Goal: Entertainment & Leisure: Consume media (video, audio)

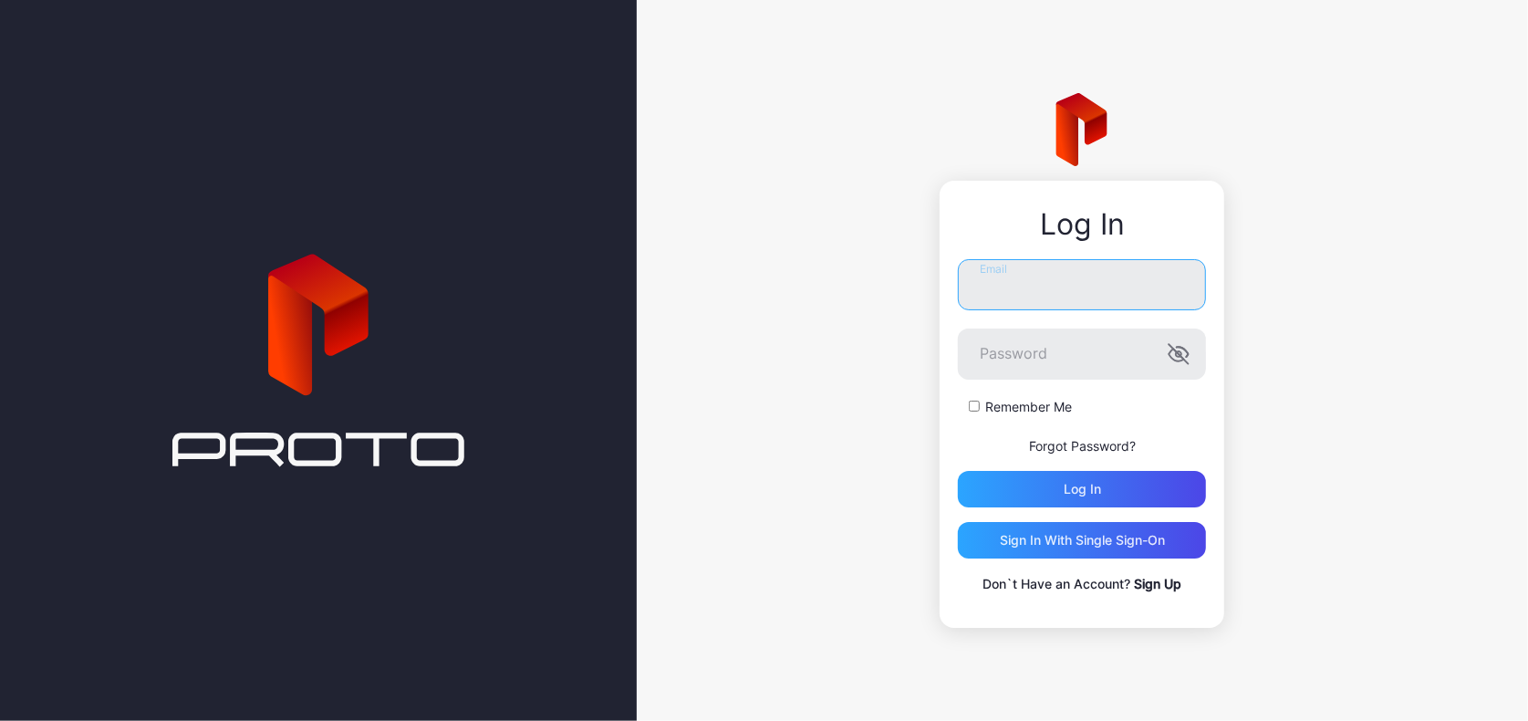
type input "**********"
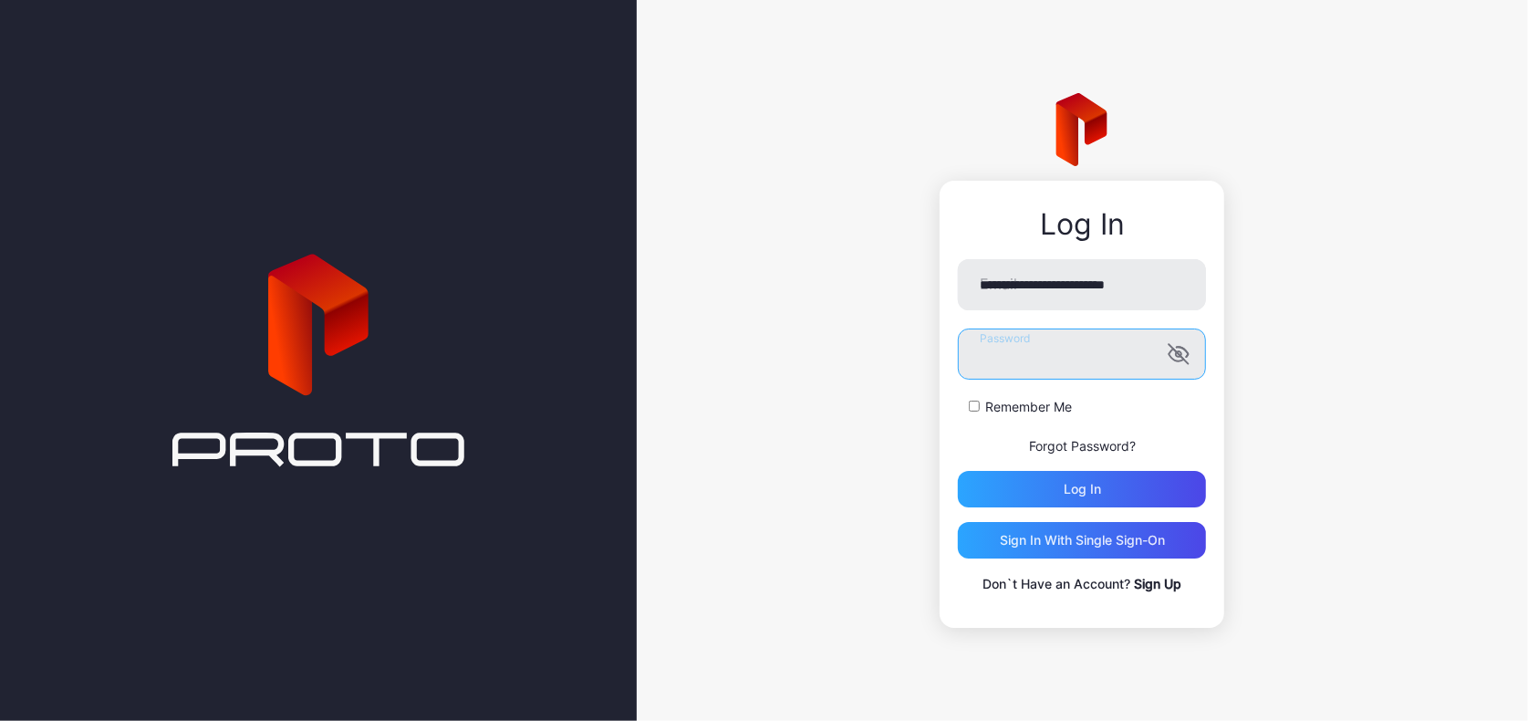
click at [1082, 489] on button "Log in" at bounding box center [1082, 489] width 248 height 36
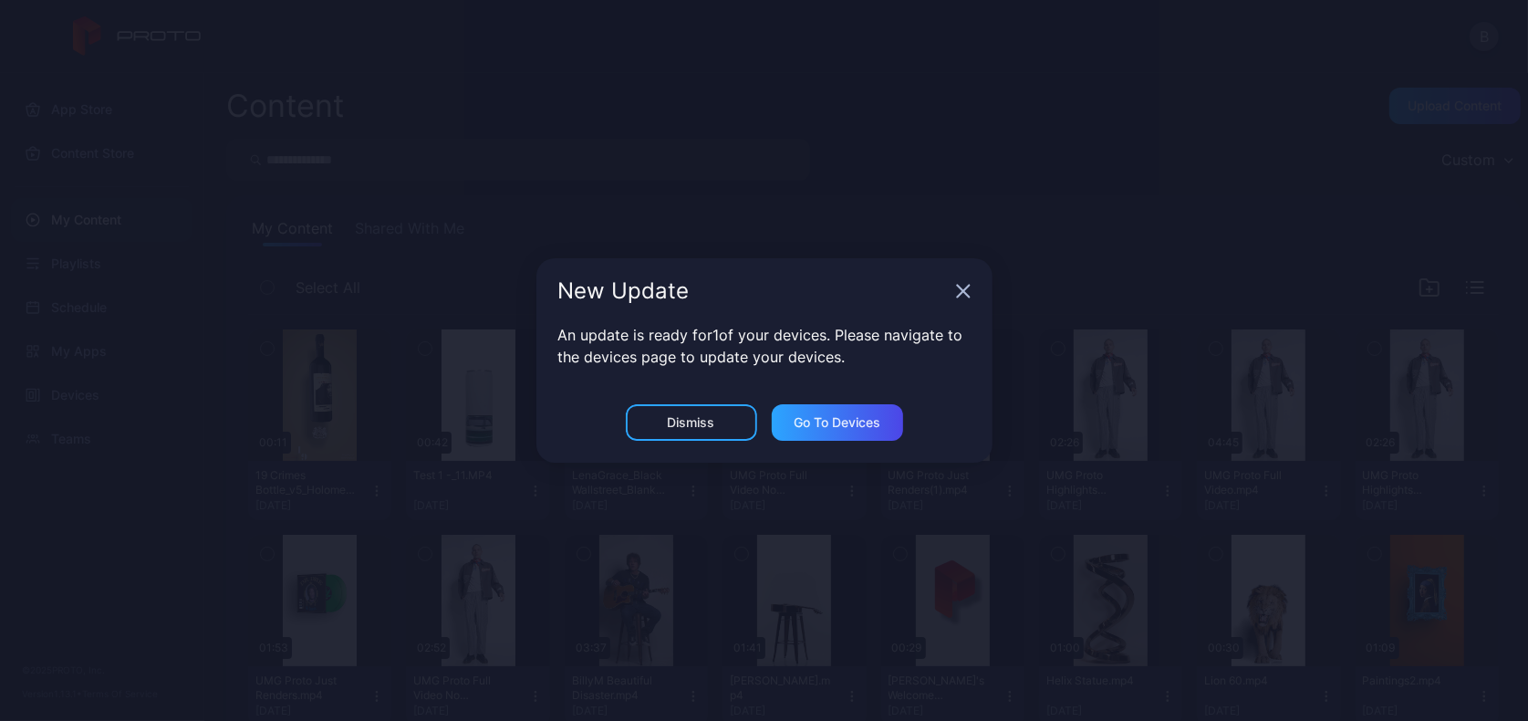
click at [962, 291] on icon "button" at bounding box center [963, 292] width 12 height 12
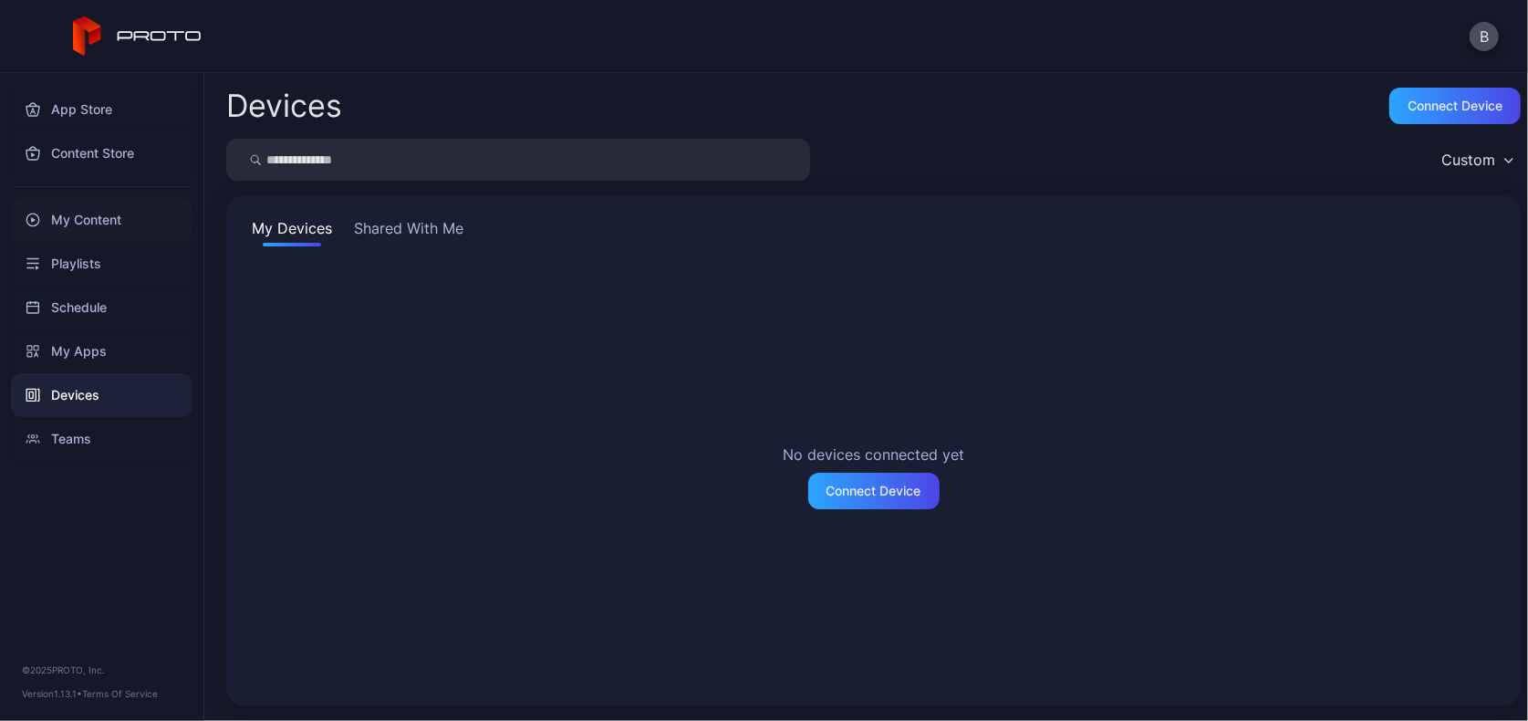
click at [98, 223] on div "My Content" at bounding box center [102, 220] width 182 height 44
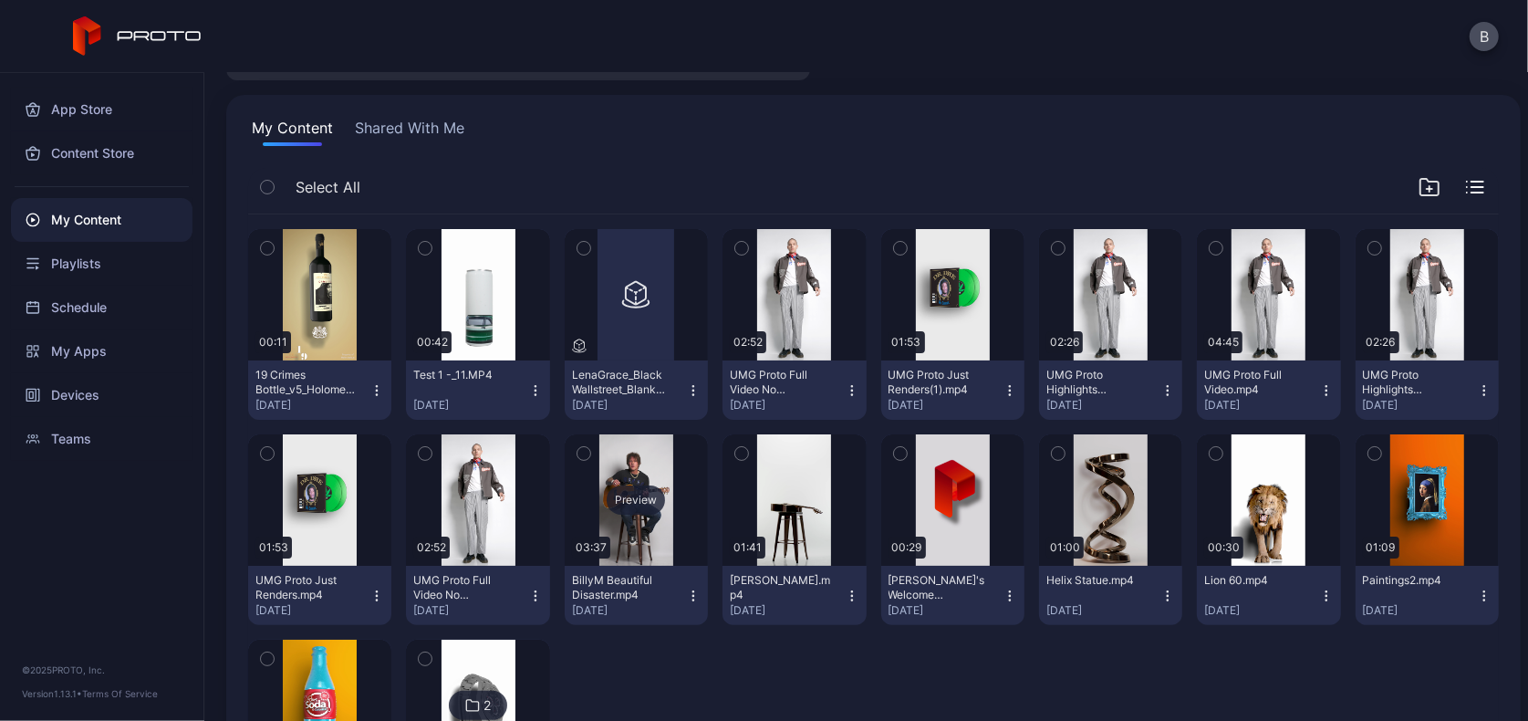
scroll to position [99, 0]
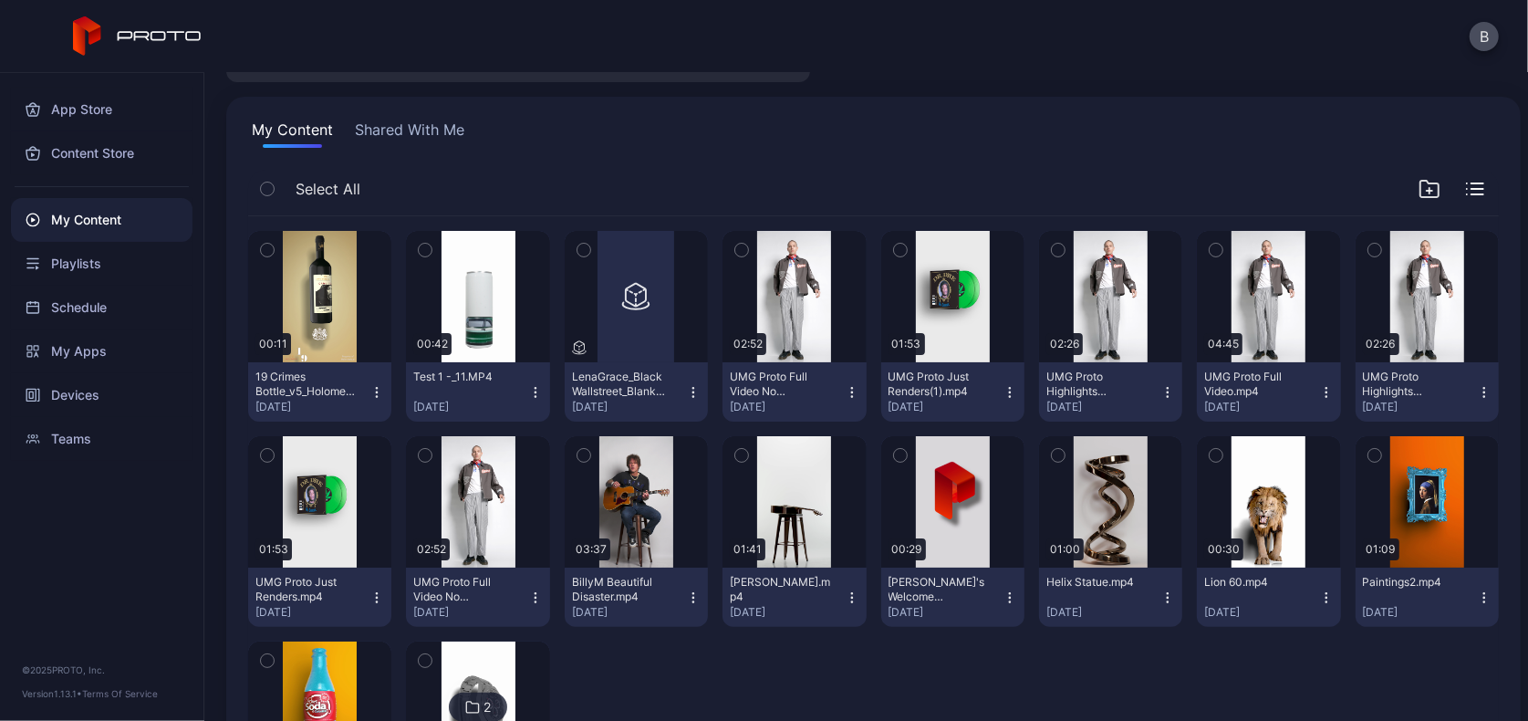
click at [421, 129] on button "Shared With Me" at bounding box center [409, 133] width 117 height 29
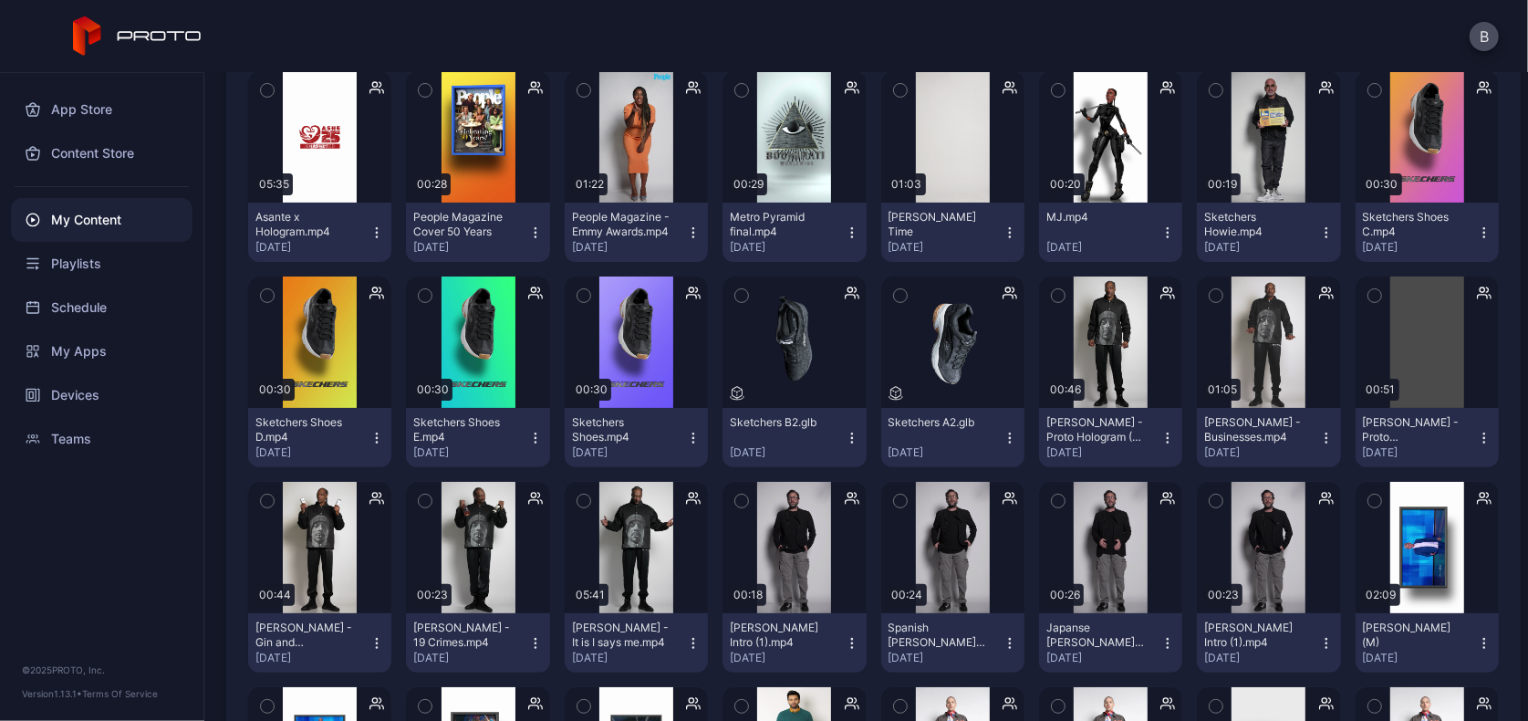
scroll to position [270, 0]
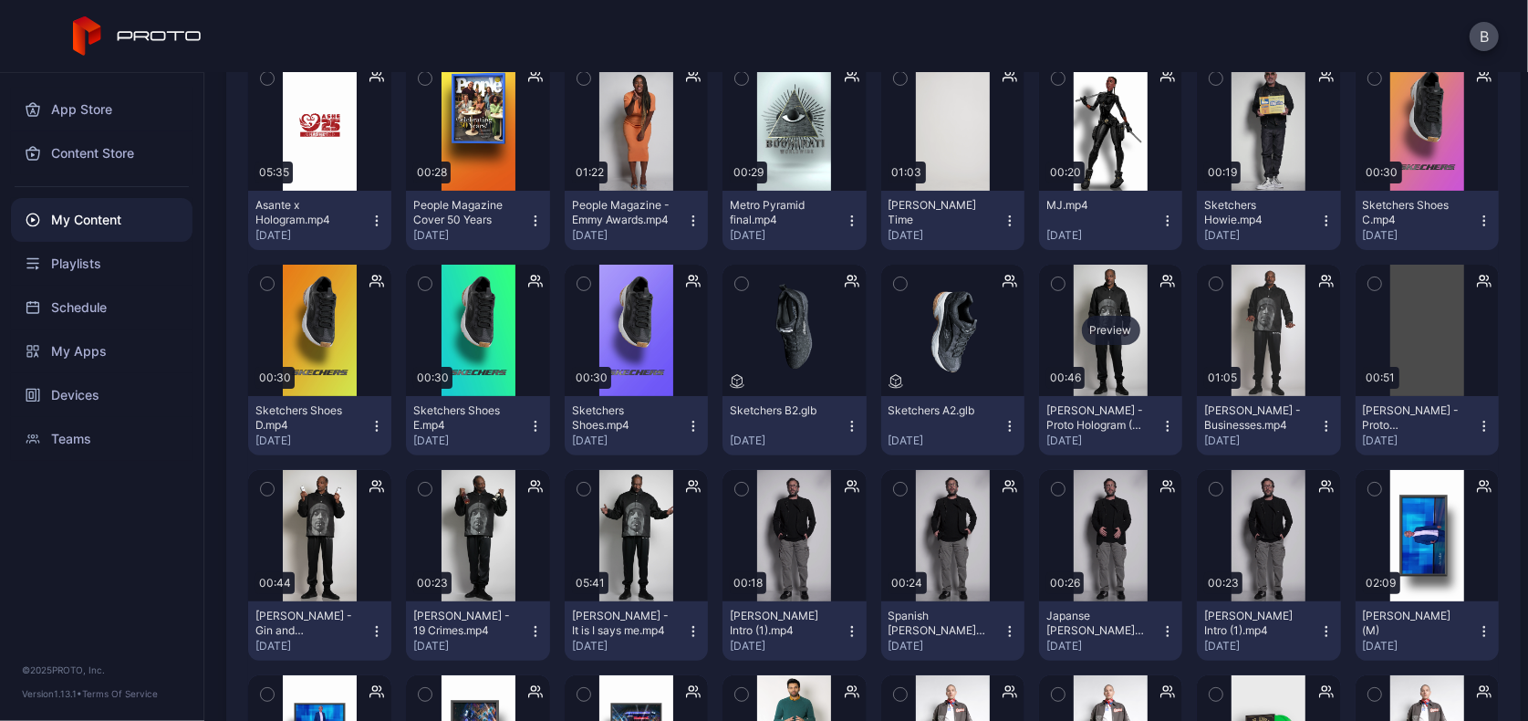
click at [1087, 331] on div "Preview" at bounding box center [1111, 330] width 58 height 29
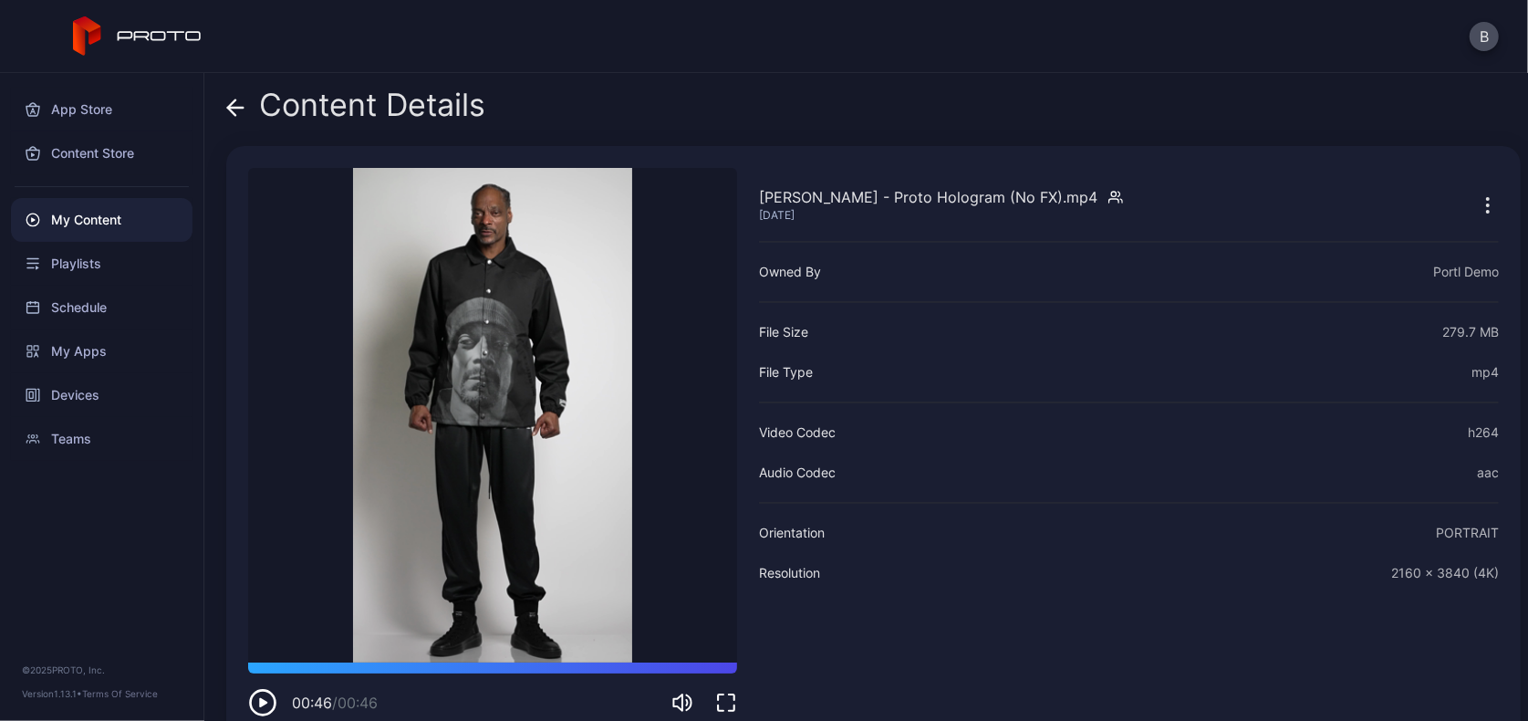
click at [234, 112] on icon at bounding box center [231, 107] width 7 height 16
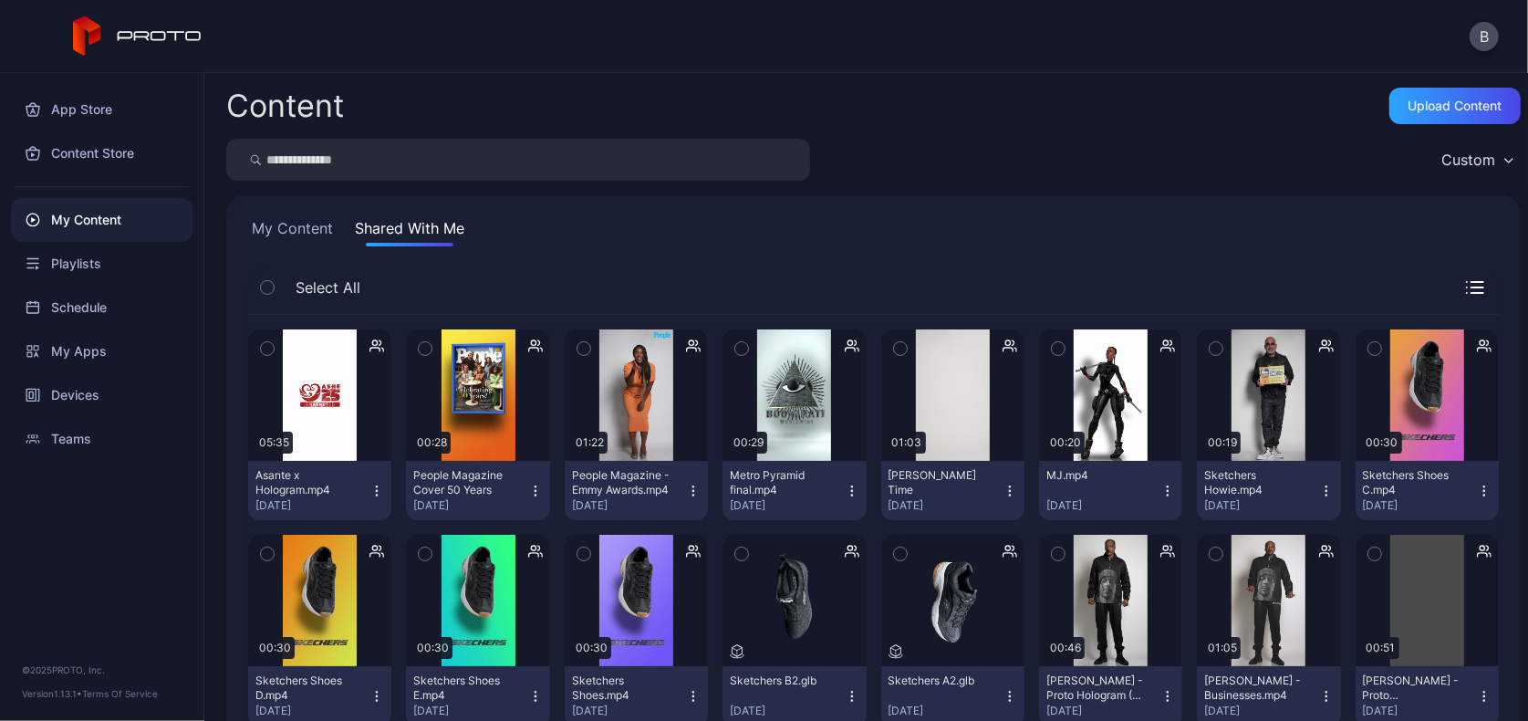
scroll to position [269, 0]
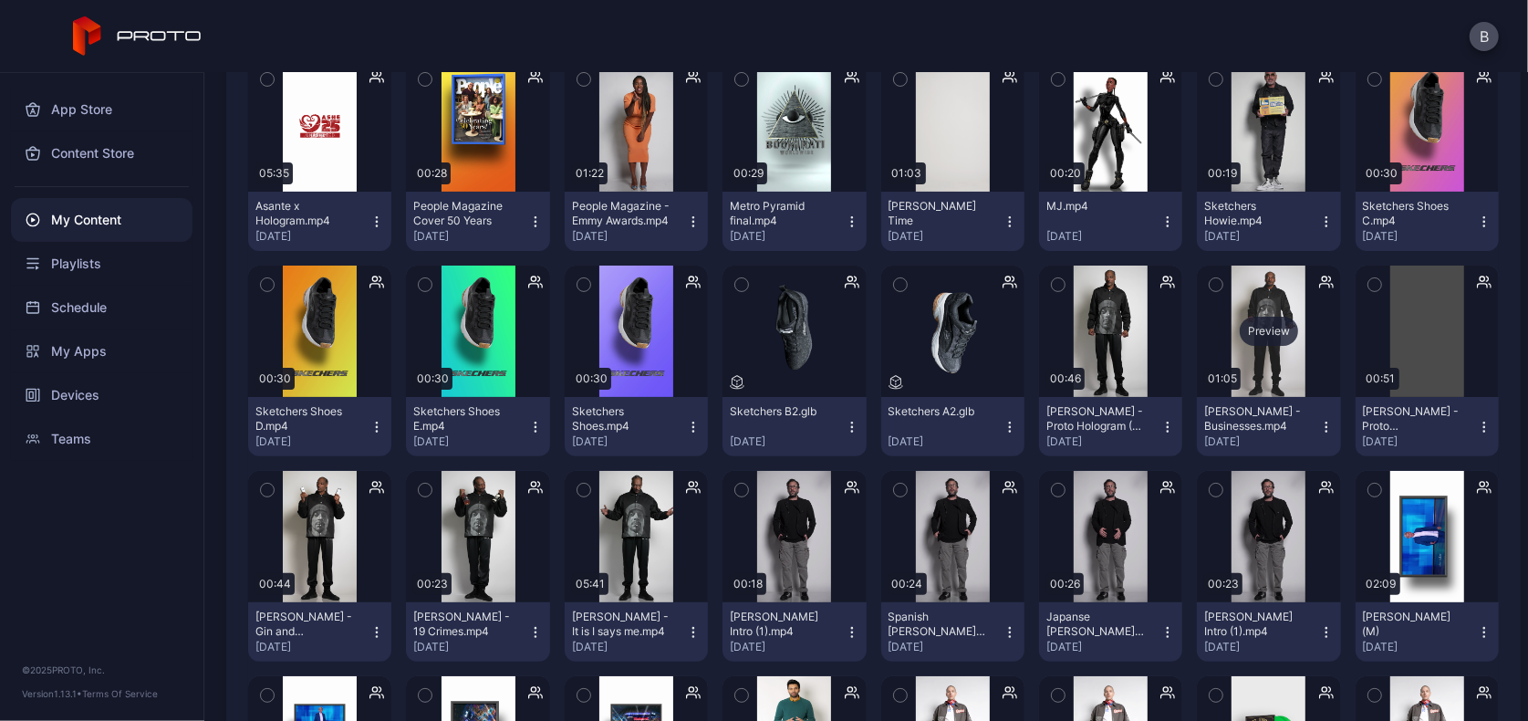
click at [1254, 341] on div "Preview" at bounding box center [1269, 331] width 58 height 29
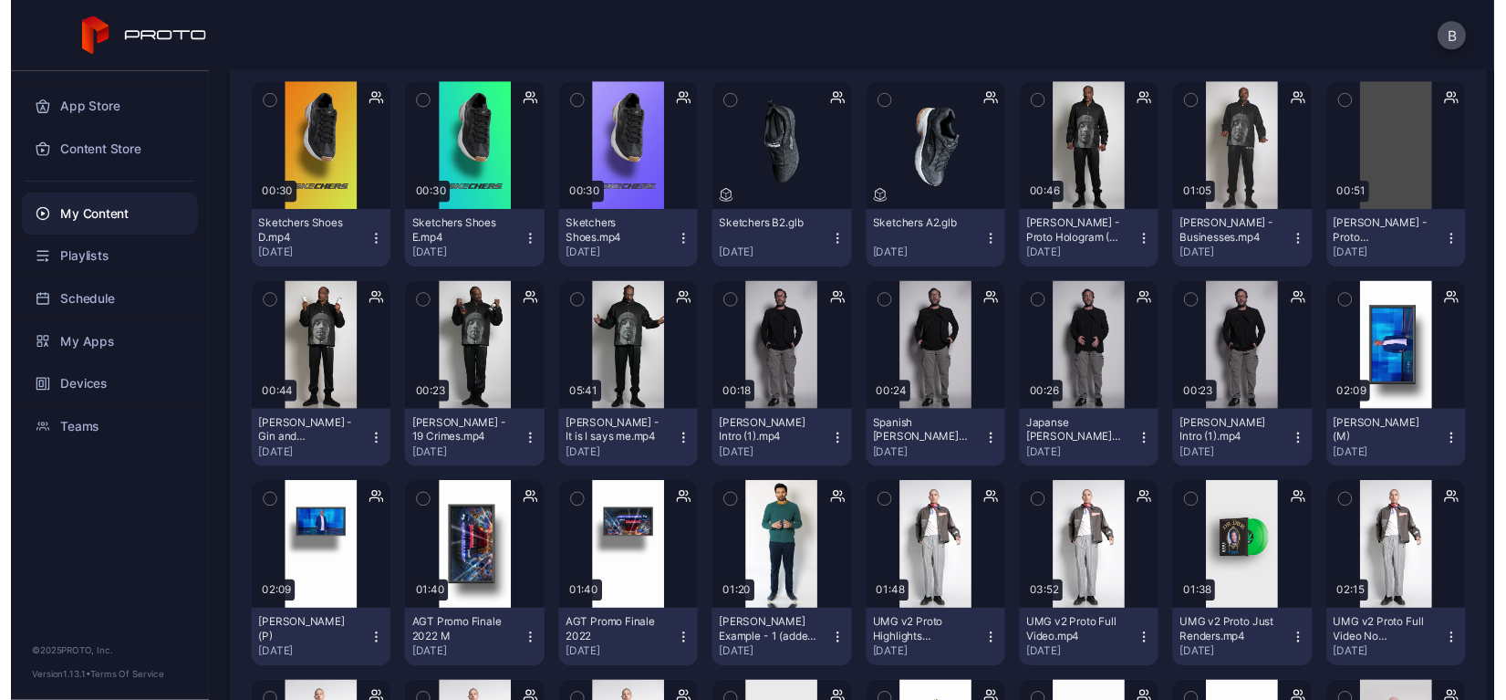
scroll to position [452, 0]
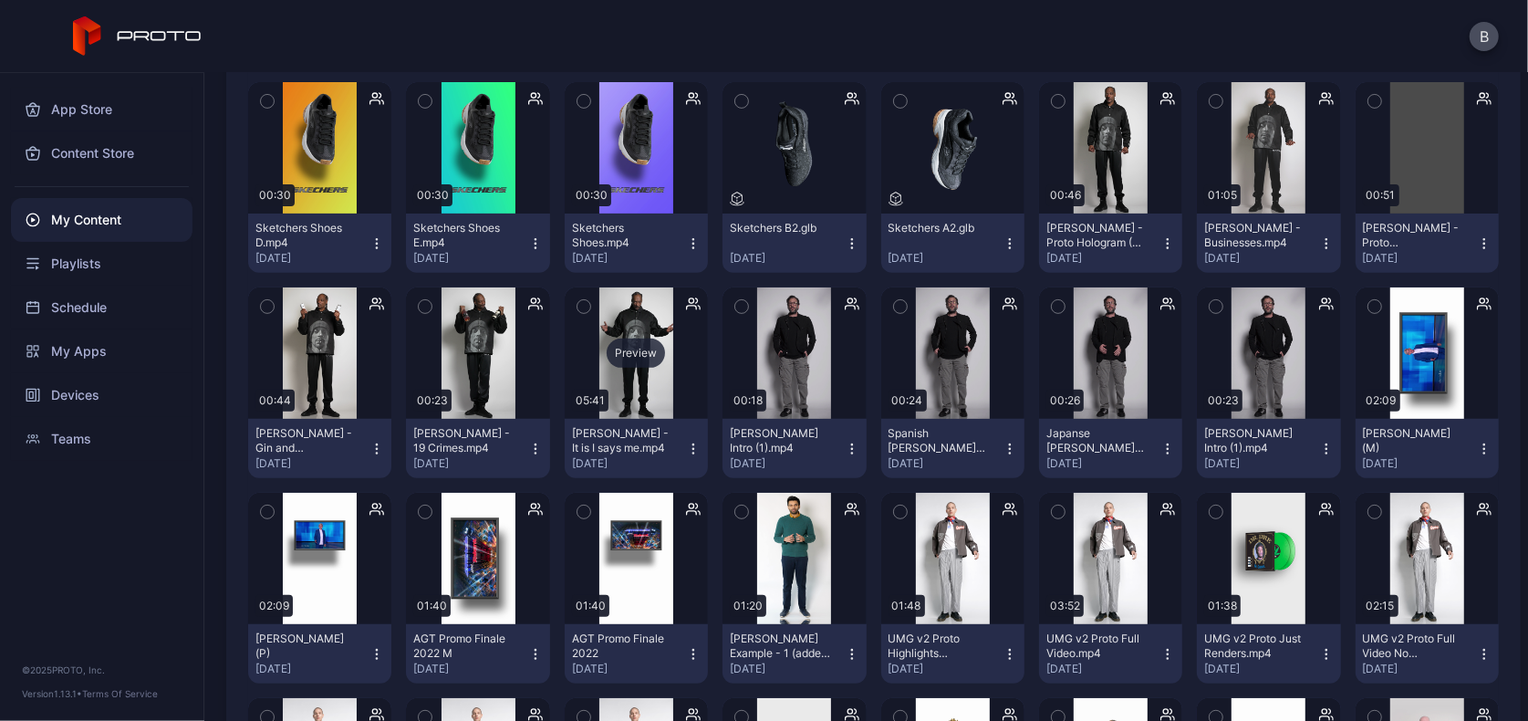
click at [627, 366] on div "Preview" at bounding box center [636, 352] width 58 height 29
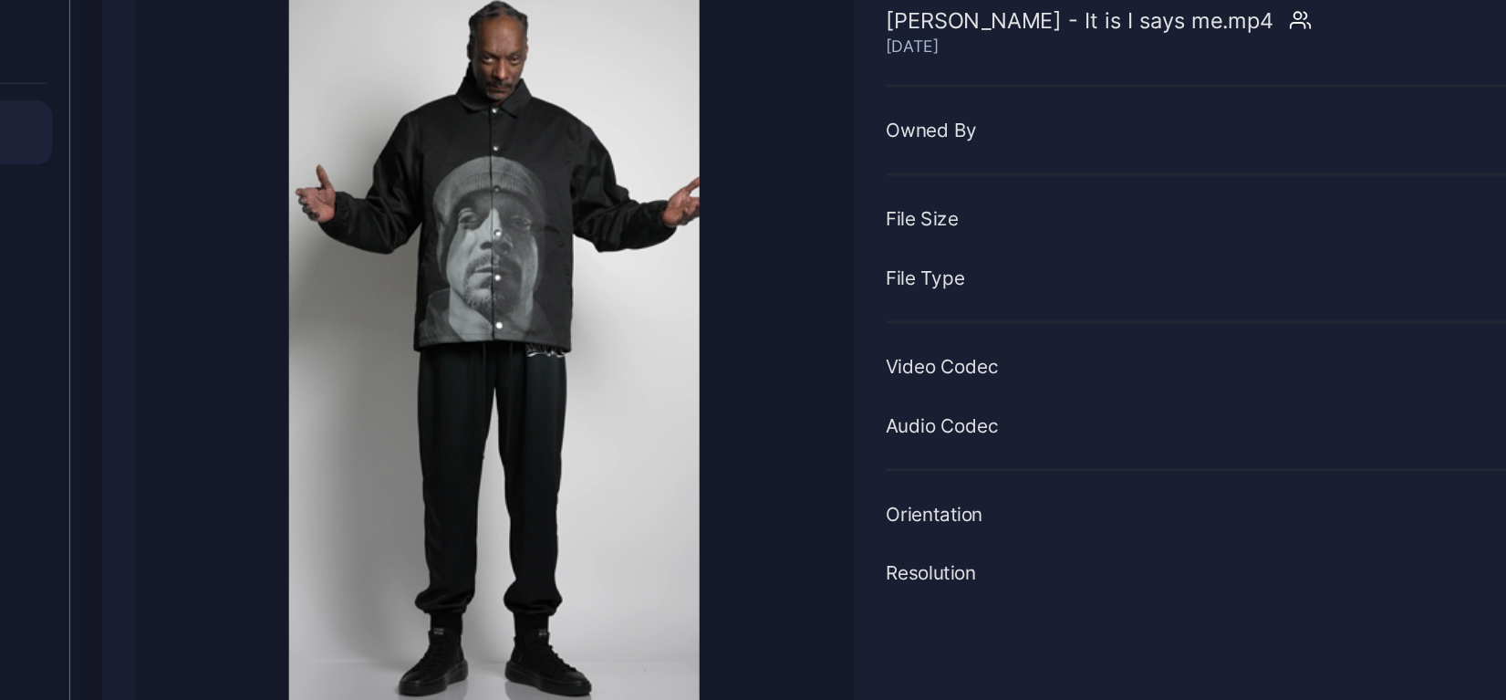
scroll to position [53, 0]
click at [248, 443] on video "Sorry, your browser doesn‘t support embedded videos" at bounding box center [492, 362] width 489 height 494
click at [251, 429] on video "Sorry, your browser doesn‘t support embedded videos" at bounding box center [492, 362] width 489 height 494
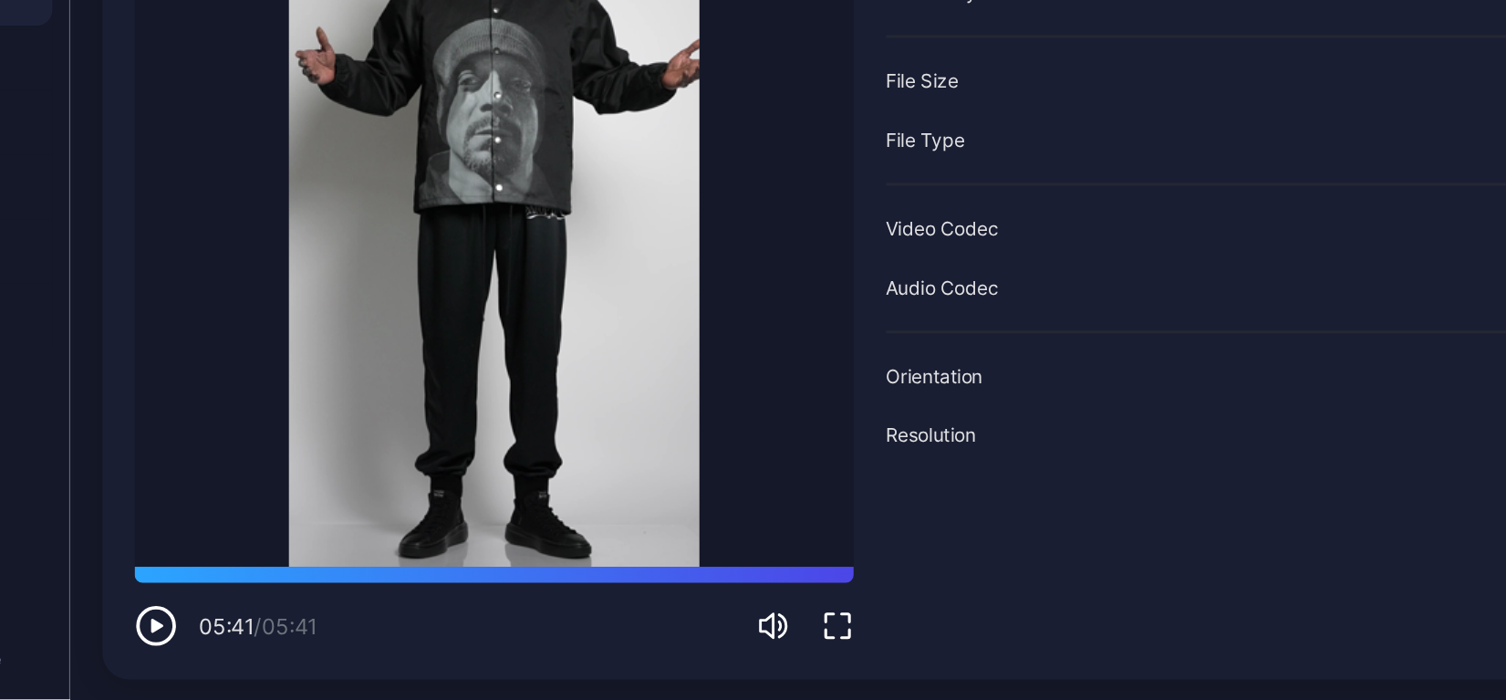
scroll to position [0, 0]
click at [259, 645] on icon "button" at bounding box center [263, 649] width 8 height 9
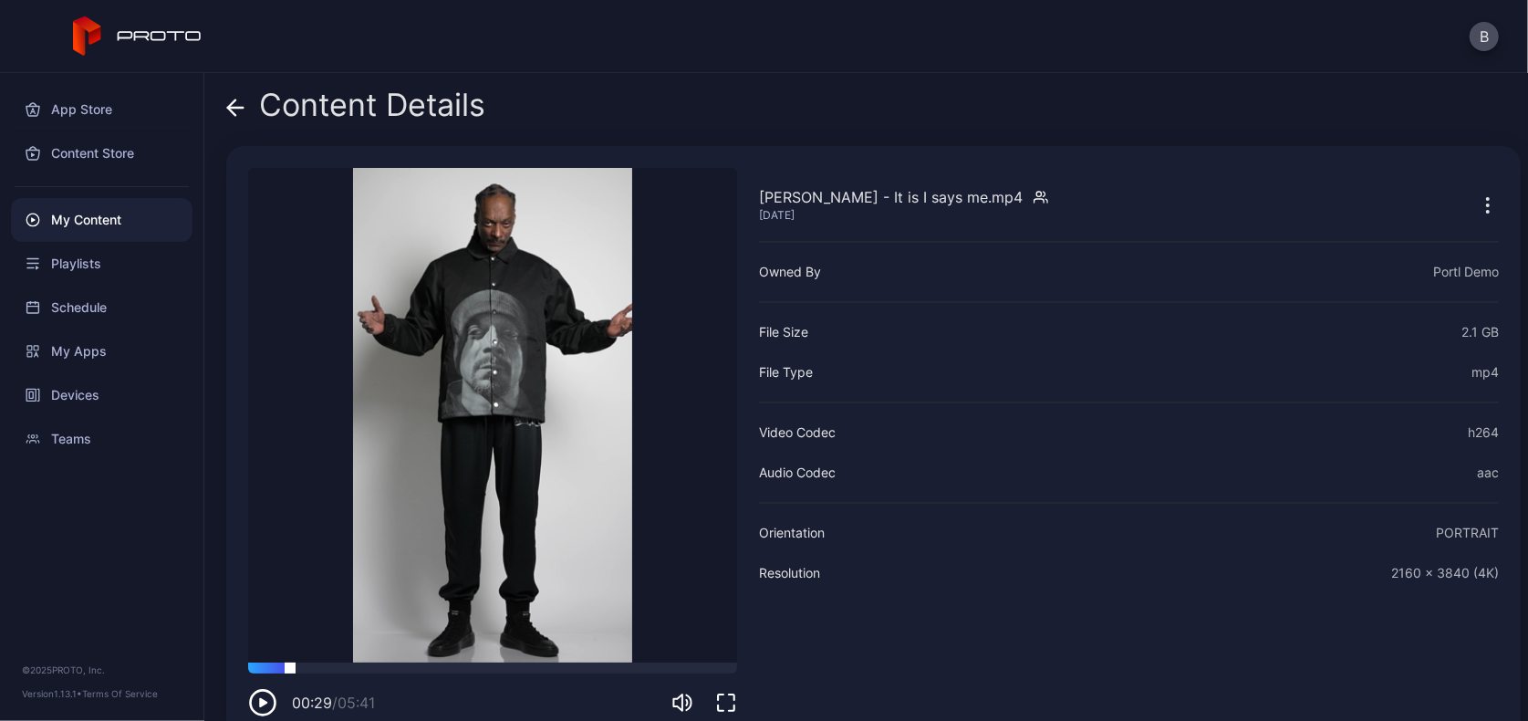
drag, startPoint x: 305, startPoint y: 665, endPoint x: 289, endPoint y: 665, distance: 15.5
click at [290, 662] on div at bounding box center [290, 662] width 0 height 0
drag, startPoint x: 289, startPoint y: 665, endPoint x: 248, endPoint y: 671, distance: 41.4
click at [256, 662] on div at bounding box center [256, 662] width 0 height 0
click at [260, 694] on icon "button" at bounding box center [262, 702] width 29 height 29
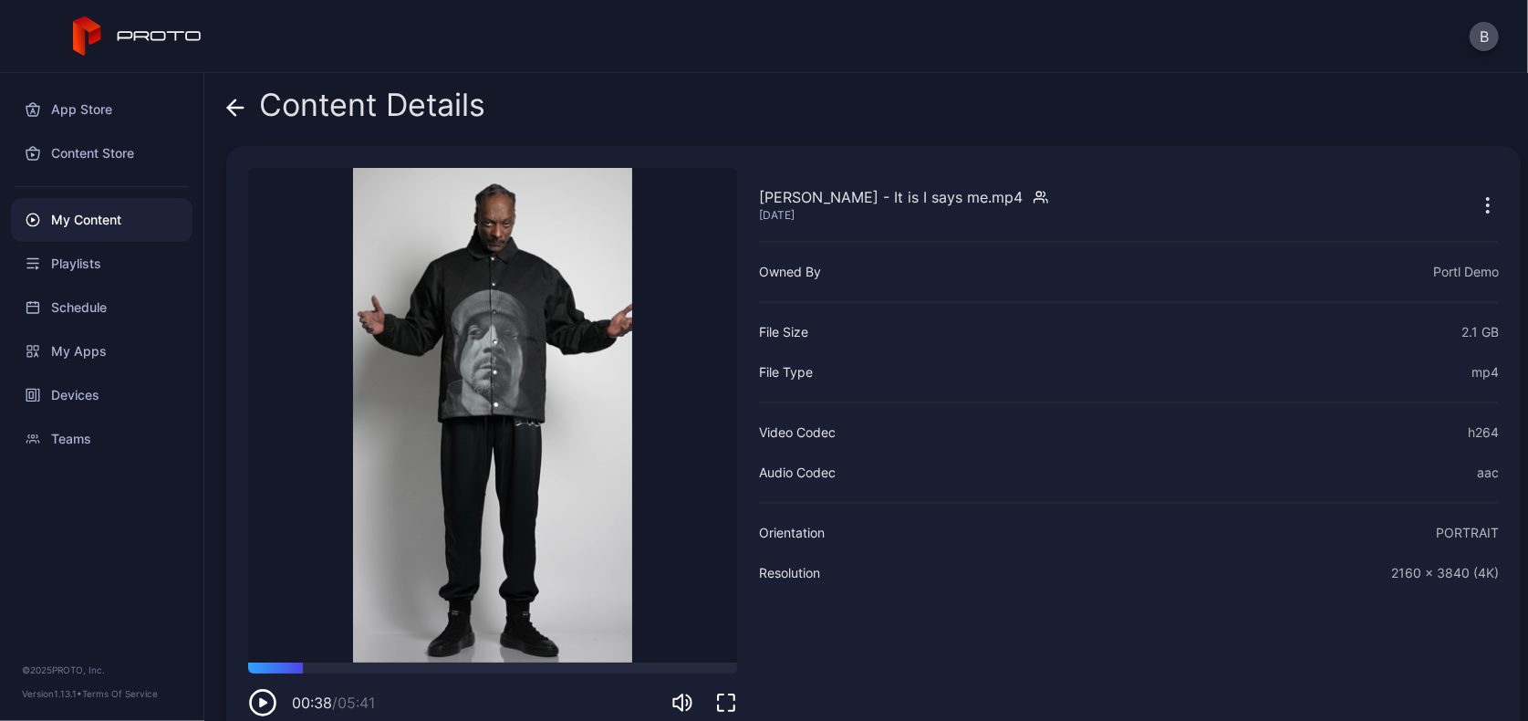
click at [263, 702] on icon "button" at bounding box center [263, 702] width 8 height 9
drag, startPoint x: 307, startPoint y: 668, endPoint x: 295, endPoint y: 668, distance: 11.9
click at [296, 662] on div at bounding box center [296, 662] width 0 height 0
drag, startPoint x: 330, startPoint y: 664, endPoint x: 315, endPoint y: 663, distance: 15.5
click at [317, 662] on div at bounding box center [317, 662] width 0 height 0
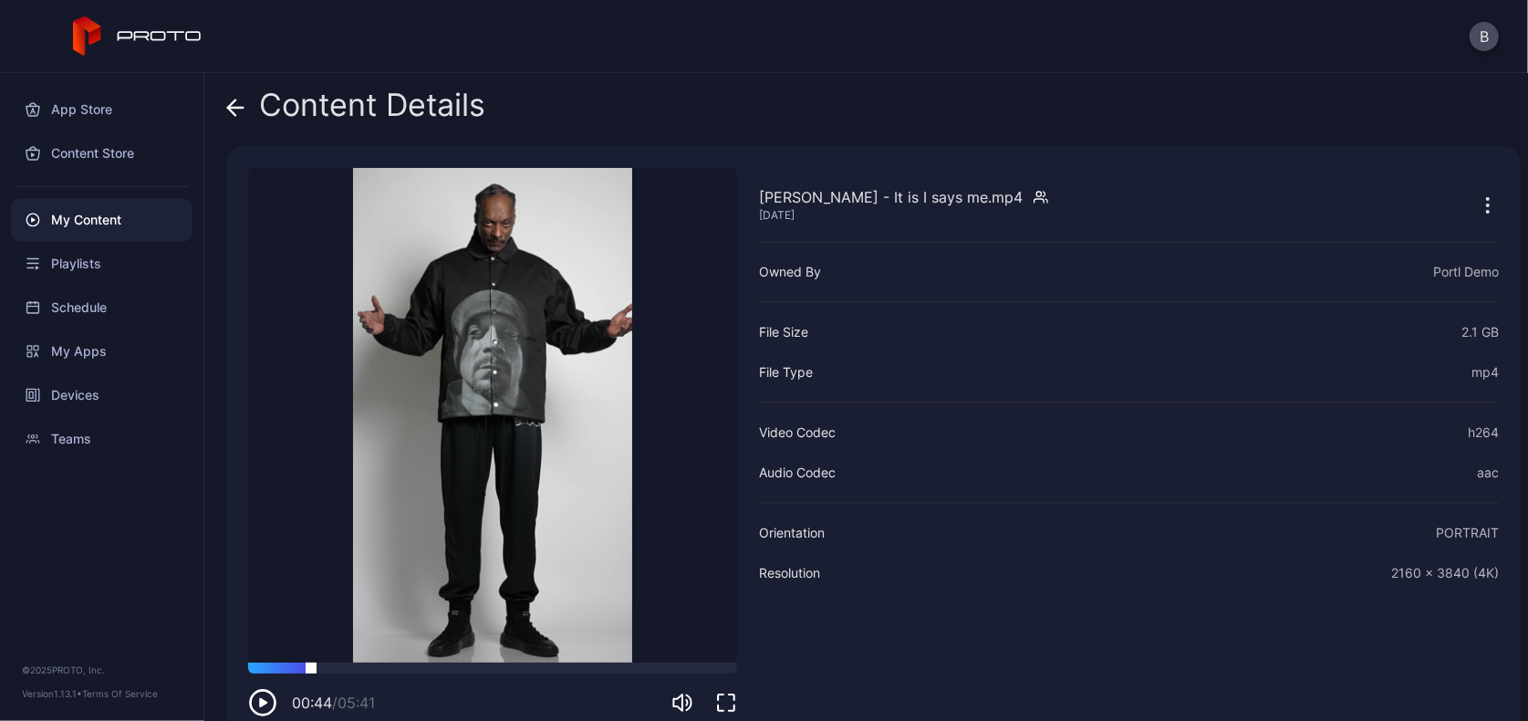
drag, startPoint x: 329, startPoint y: 666, endPoint x: 309, endPoint y: 667, distance: 20.1
click at [311, 662] on div at bounding box center [311, 662] width 0 height 0
drag, startPoint x: 320, startPoint y: 666, endPoint x: 307, endPoint y: 666, distance: 13.7
click at [309, 662] on div at bounding box center [309, 662] width 0 height 0
click at [570, 662] on div at bounding box center [570, 662] width 0 height 0
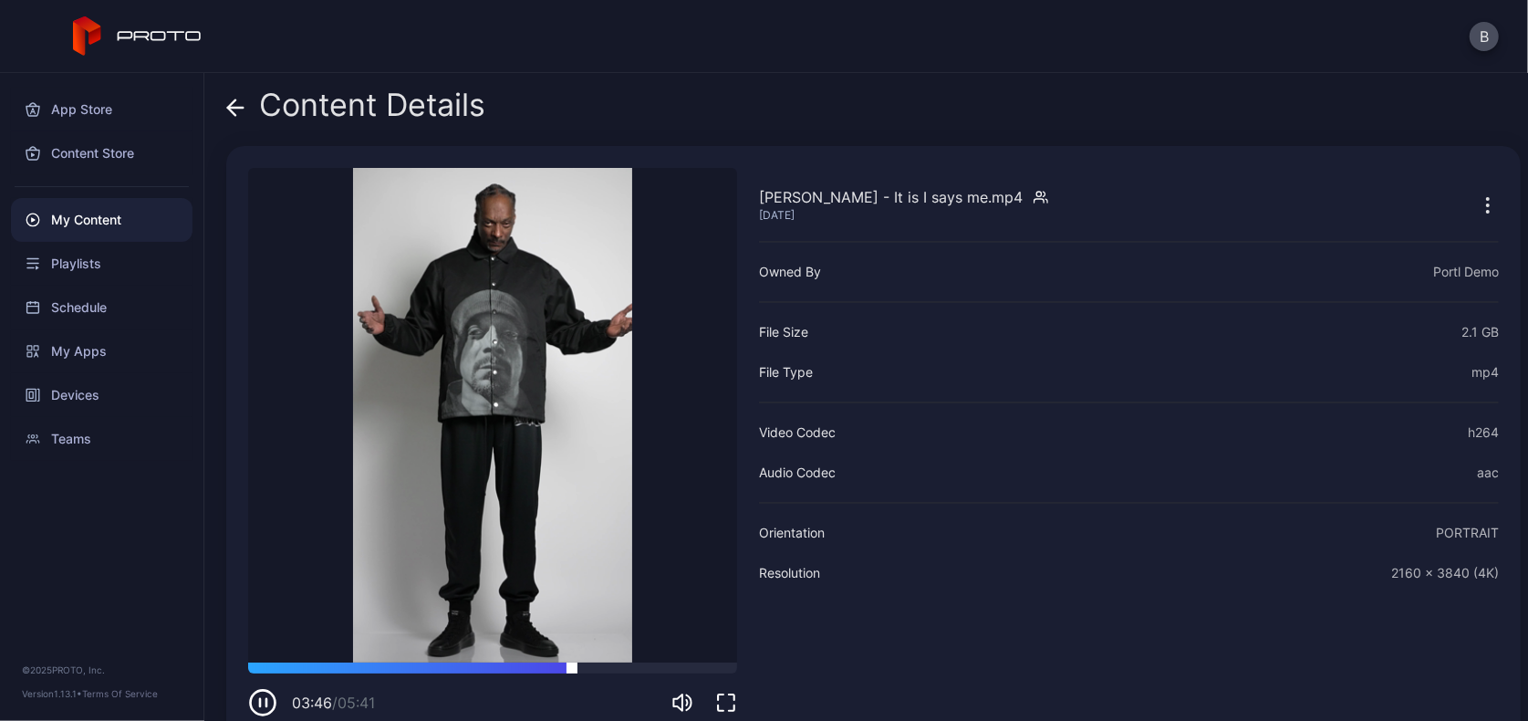
click at [579, 667] on div at bounding box center [492, 667] width 489 height 11
drag, startPoint x: 624, startPoint y: 664, endPoint x: 636, endPoint y: 667, distance: 12.2
click at [637, 662] on div at bounding box center [637, 662] width 0 height 0
click at [630, 666] on div at bounding box center [492, 667] width 489 height 11
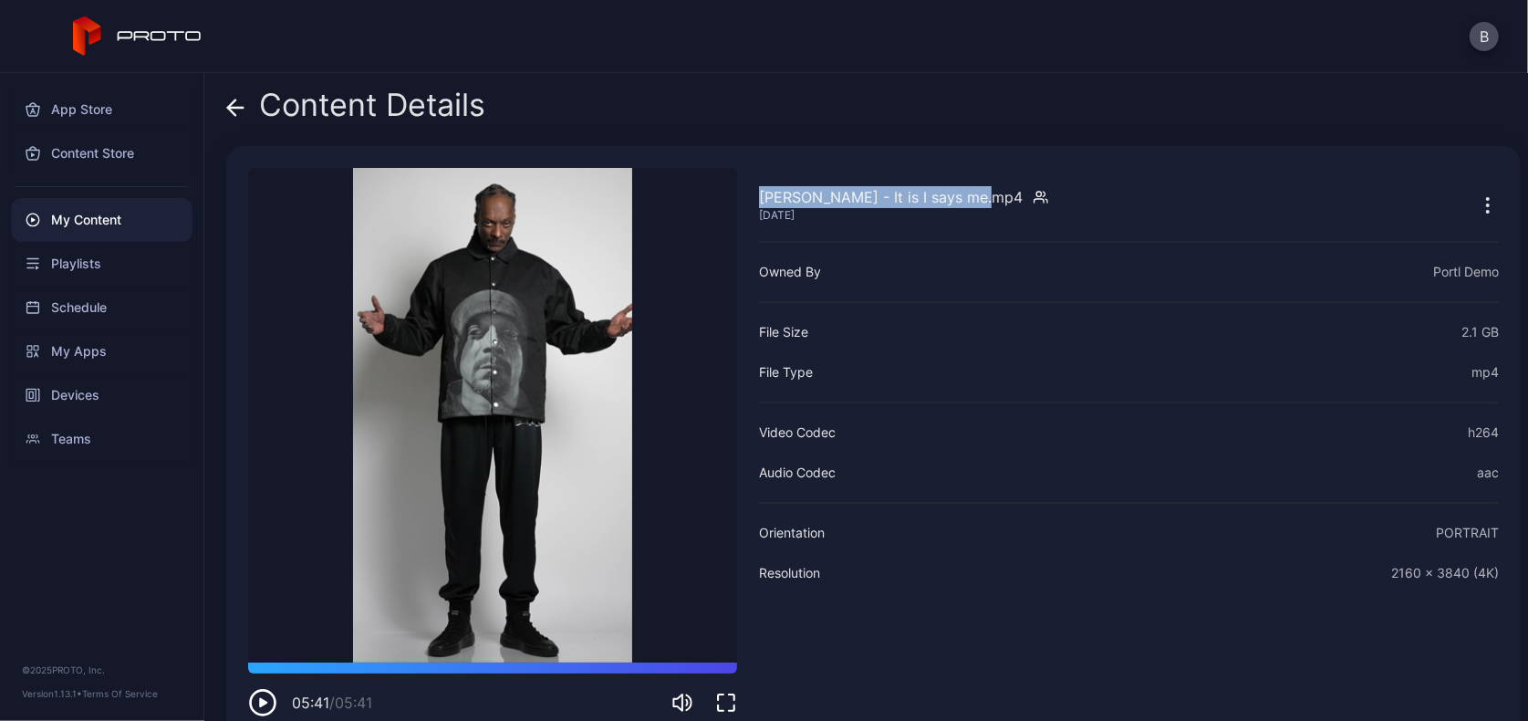
drag, startPoint x: 986, startPoint y: 195, endPoint x: 759, endPoint y: 199, distance: 227.2
click at [759, 199] on div "[PERSON_NAME] - It is I says me.mp4" at bounding box center [891, 197] width 264 height 22
copy div "[PERSON_NAME] - It is I says me.mp4"
click at [240, 110] on icon at bounding box center [235, 108] width 18 height 18
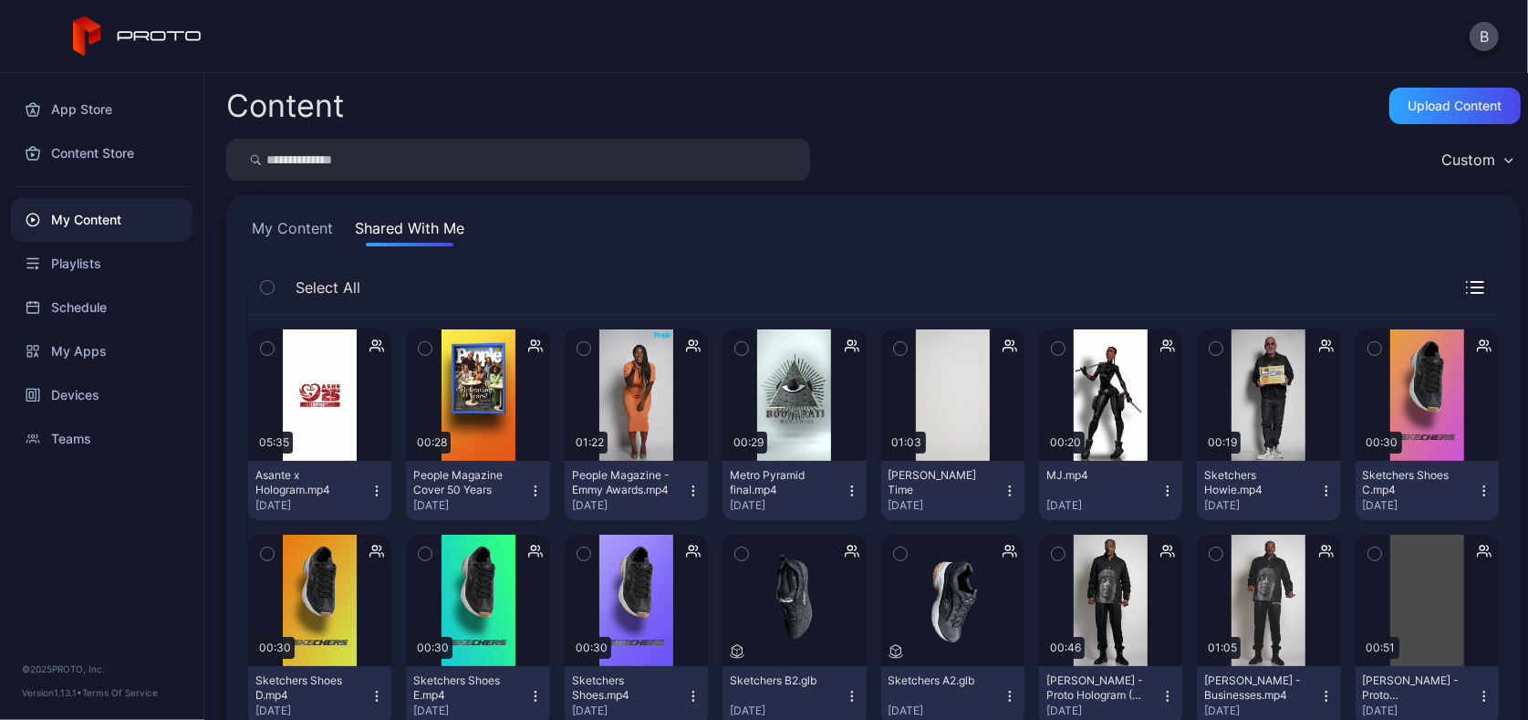
scroll to position [452, 0]
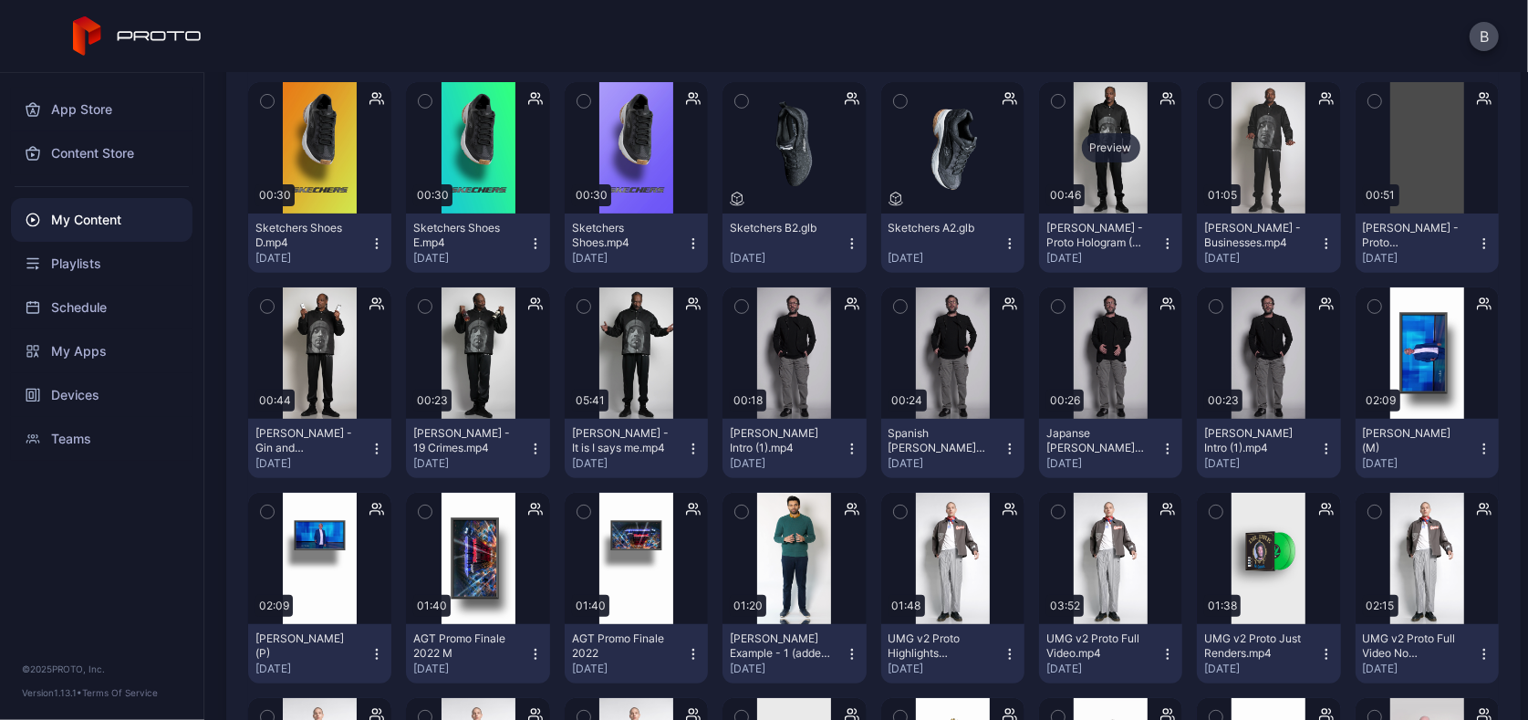
click at [1093, 183] on div "Preview" at bounding box center [1110, 147] width 143 height 131
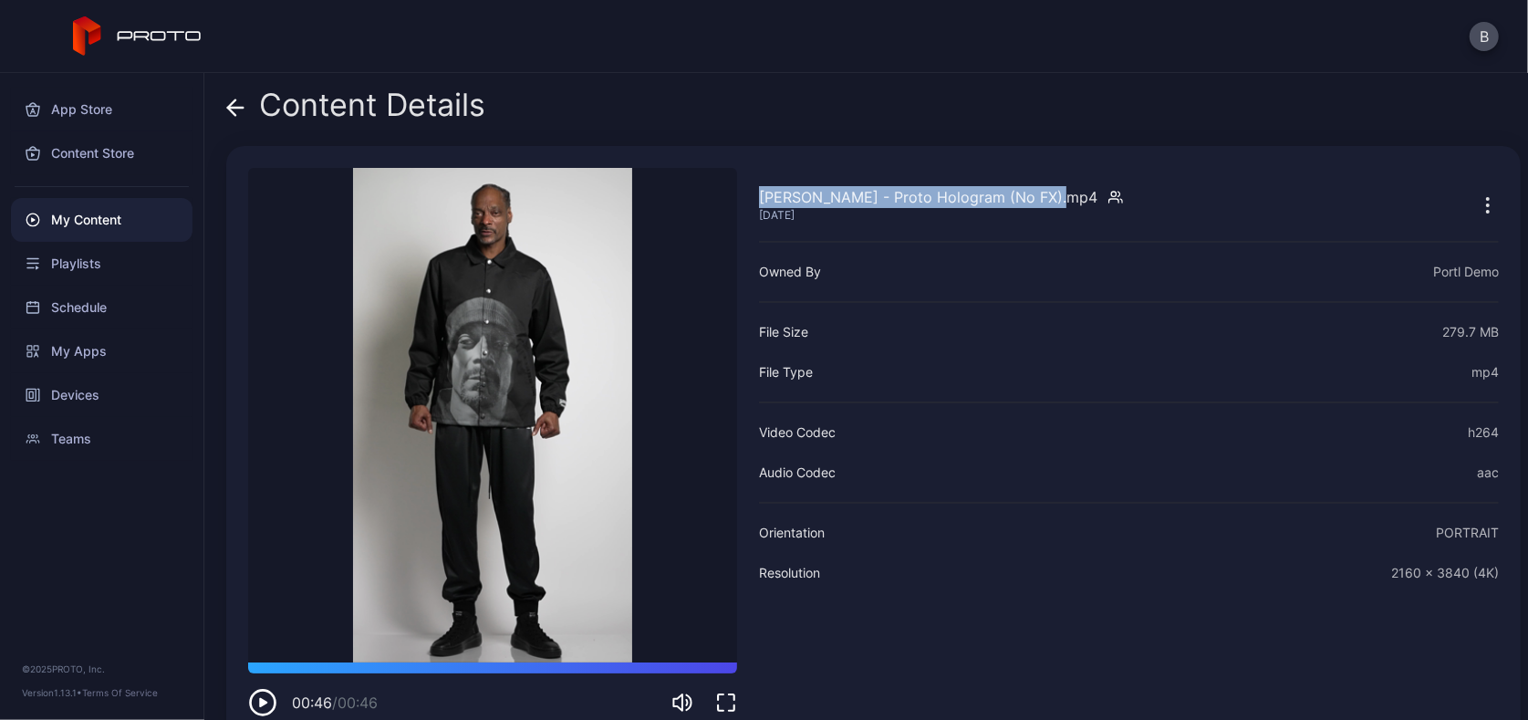
drag, startPoint x: 1055, startPoint y: 198, endPoint x: 749, endPoint y: 200, distance: 305.6
click at [749, 200] on div "[PERSON_NAME] - Proto Hologram (No FX).mp4 [DATE] Sorry, your browser doesn‘t s…" at bounding box center [873, 442] width 1294 height 593
copy div "[PERSON_NAME] - Proto Hologram (No FX).mp4"
click at [236, 108] on icon at bounding box center [236, 108] width 16 height 0
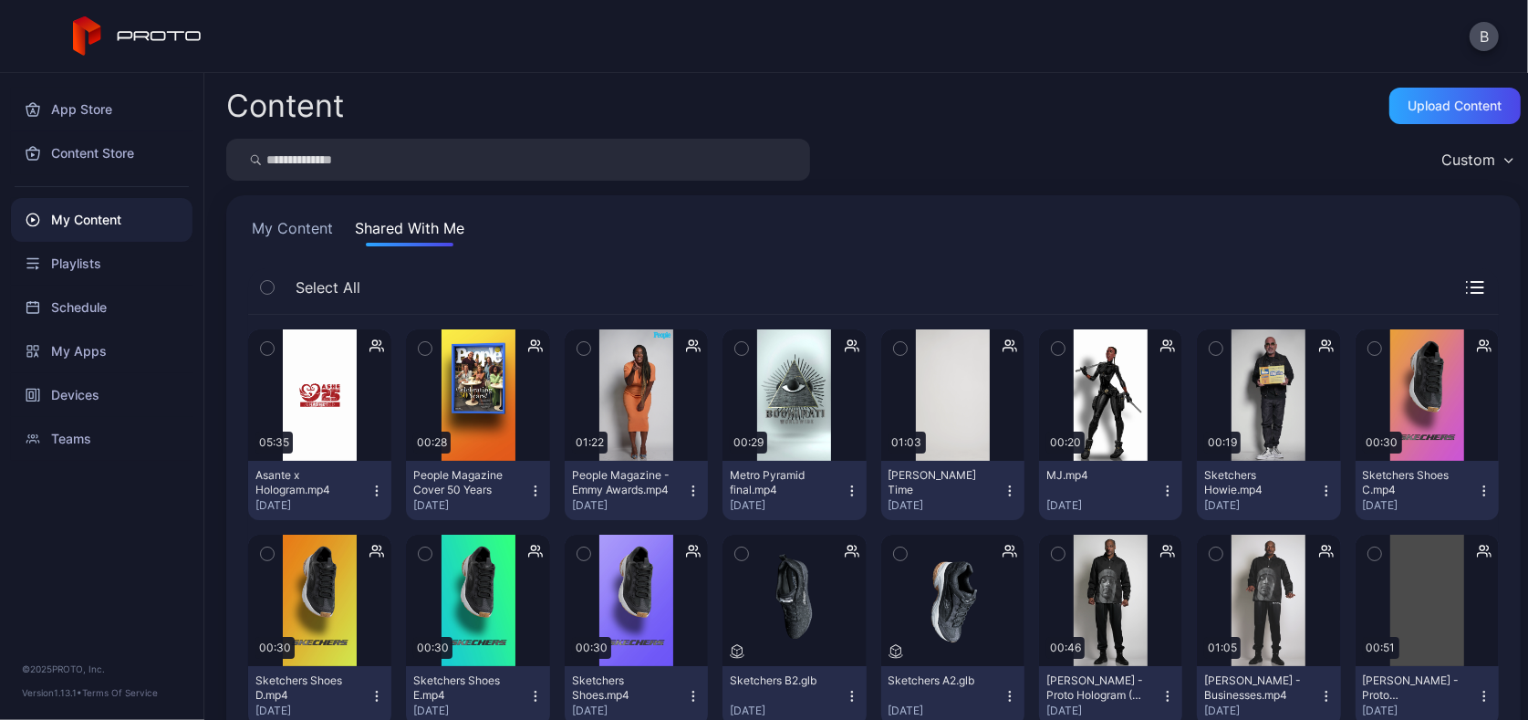
scroll to position [452, 0]
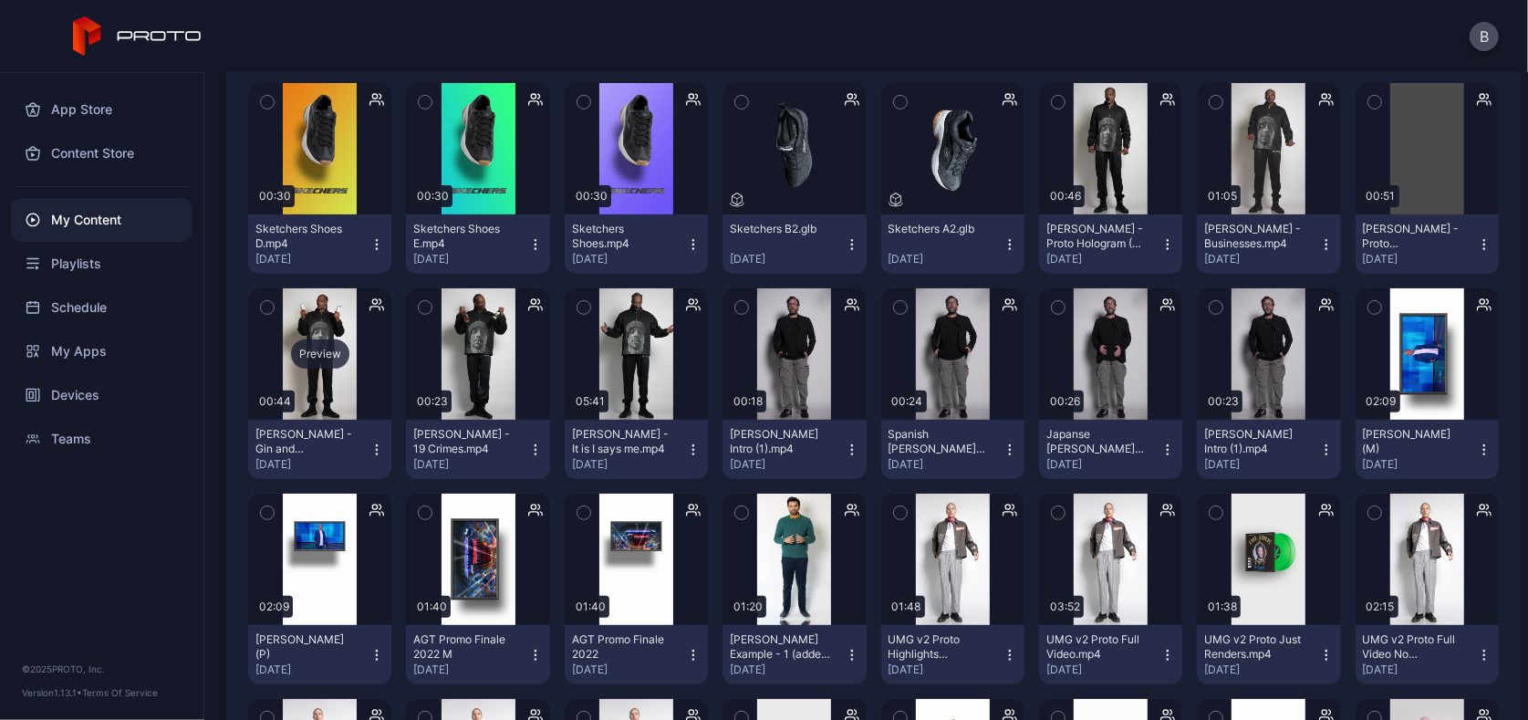
click at [323, 315] on div "Preview" at bounding box center [319, 353] width 143 height 131
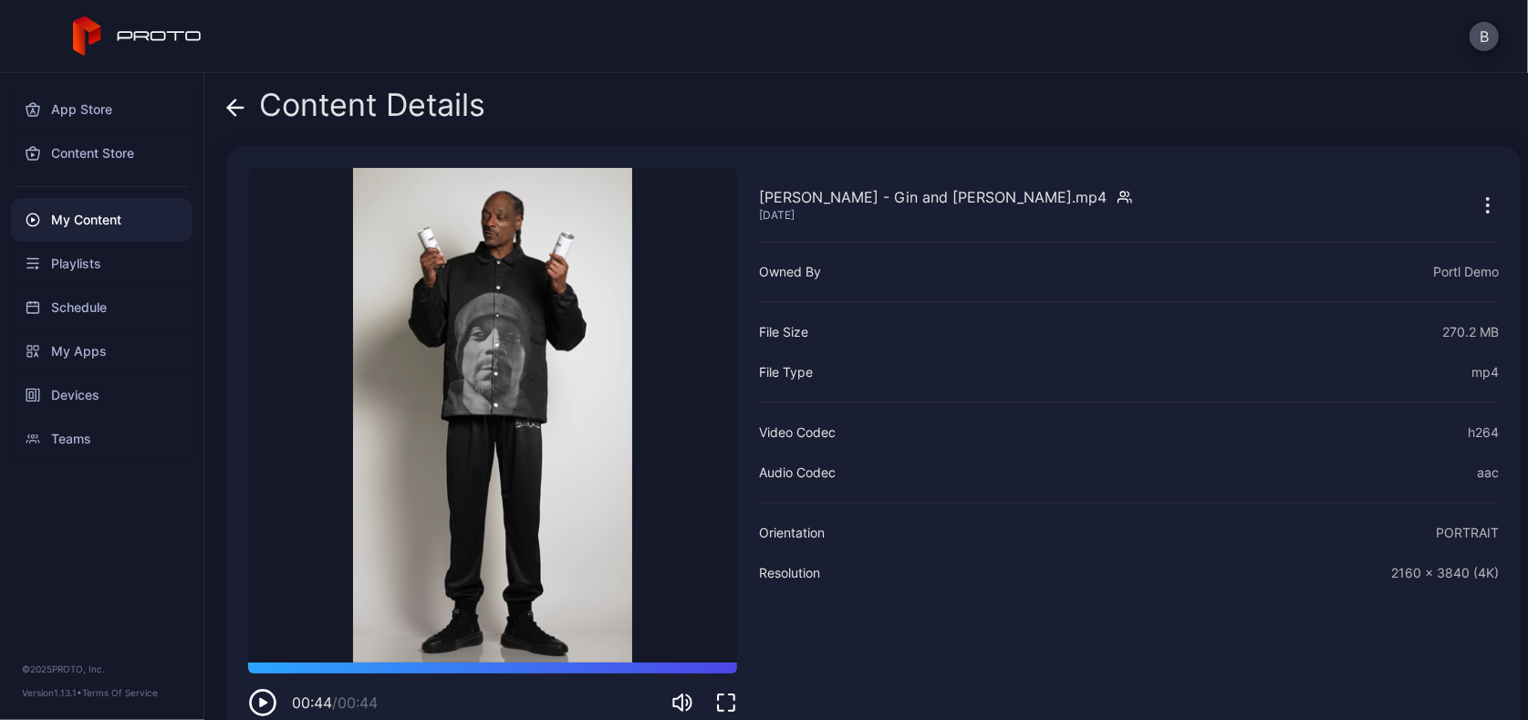
click at [262, 701] on icon "button" at bounding box center [263, 702] width 8 height 9
click at [262, 701] on icon "button" at bounding box center [262, 702] width 29 height 29
